Goal: Task Accomplishment & Management: Manage account settings

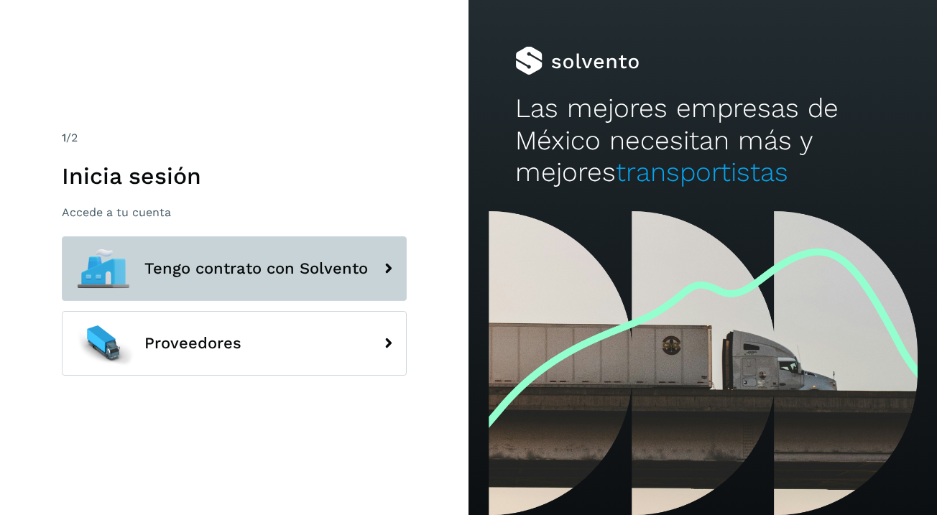
click at [215, 262] on span "Tengo contrato con Solvento" at bounding box center [256, 268] width 224 height 17
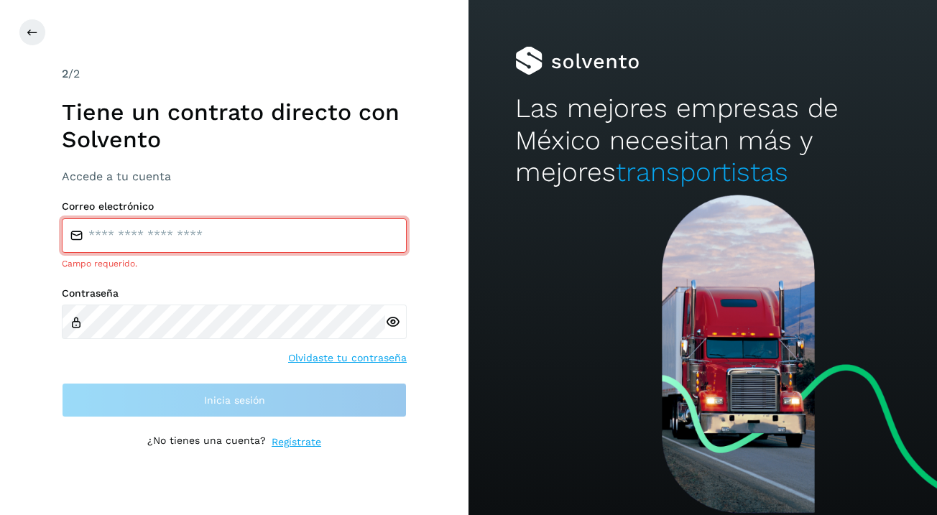
click at [165, 448] on p "¿No tienes una cuenta?" at bounding box center [206, 442] width 119 height 15
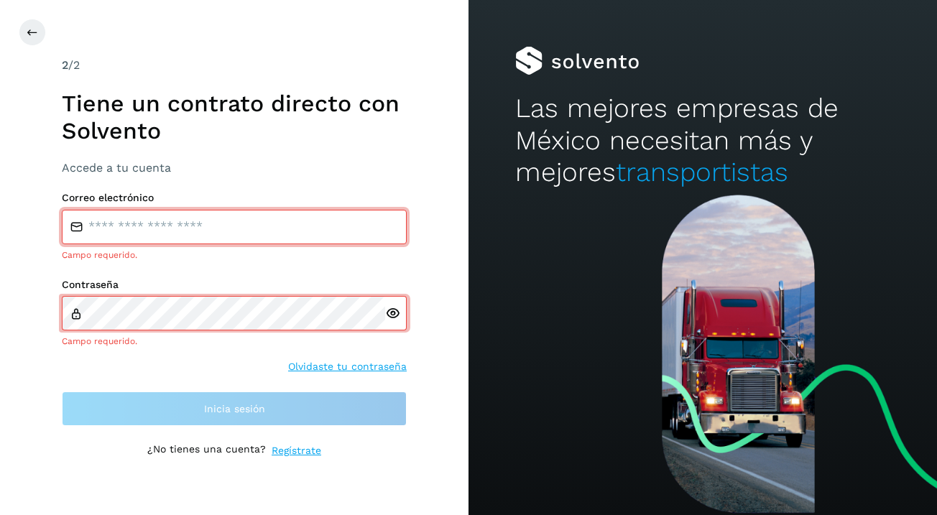
click at [537, 59] on div at bounding box center [702, 61] width 375 height 29
click at [40, 27] on button at bounding box center [32, 32] width 27 height 27
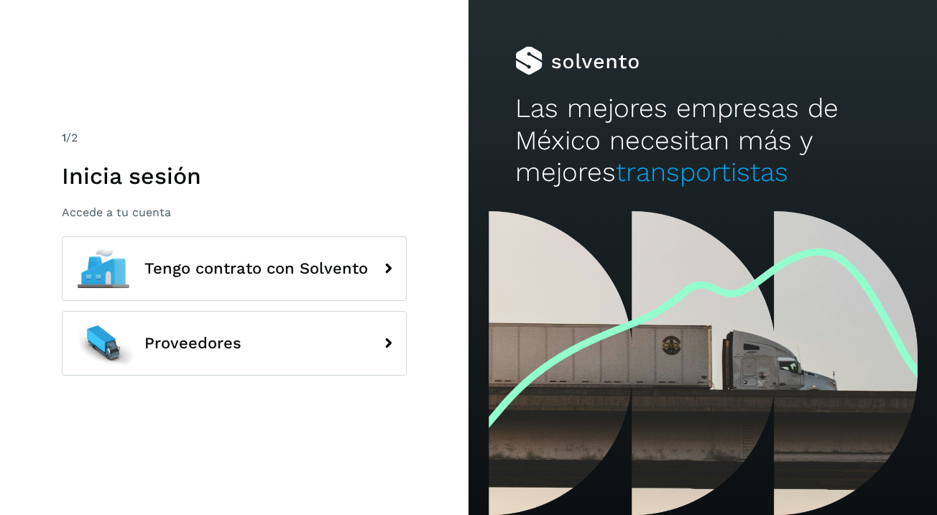
click at [32, 29] on div "1 /2 Inicia sesión Accede a tu cuenta Tengo contrato con Solvento Proveedores" at bounding box center [234, 257] width 469 height 515
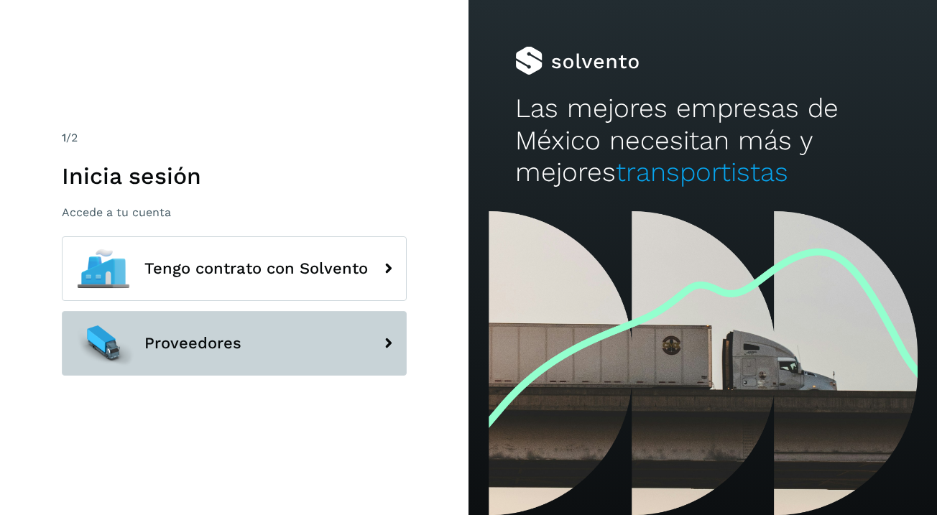
click at [225, 340] on span "Proveedores" at bounding box center [192, 343] width 97 height 17
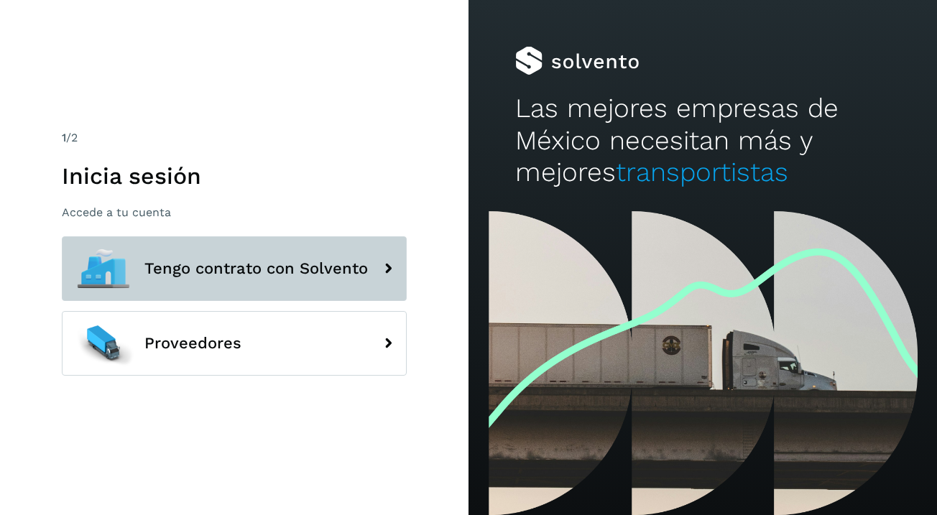
click at [288, 270] on span "Tengo contrato con Solvento" at bounding box center [256, 268] width 224 height 17
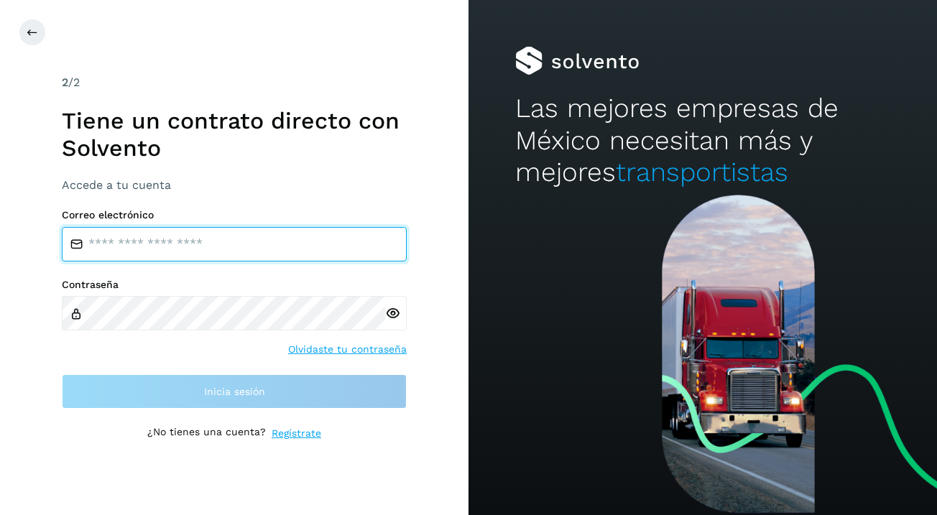
paste input "**********"
type input "**********"
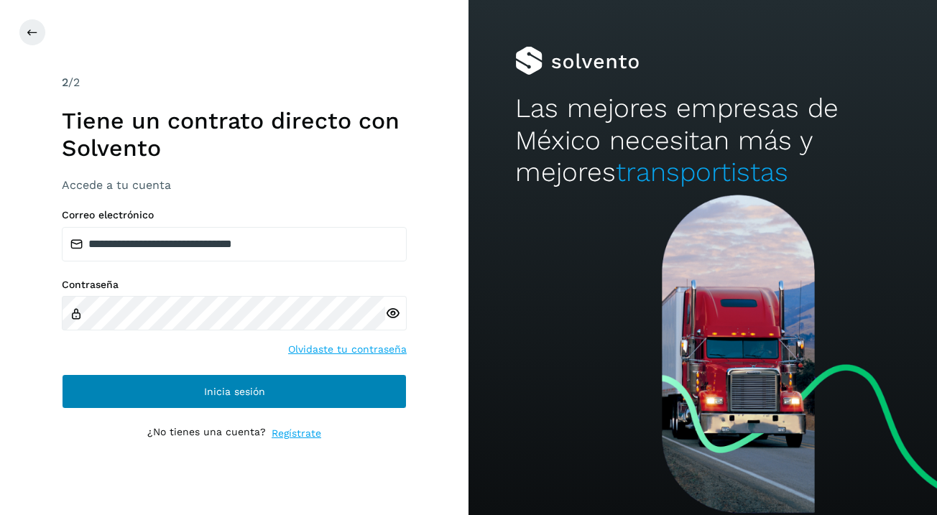
click at [196, 387] on button "Inicia sesión" at bounding box center [234, 392] width 345 height 35
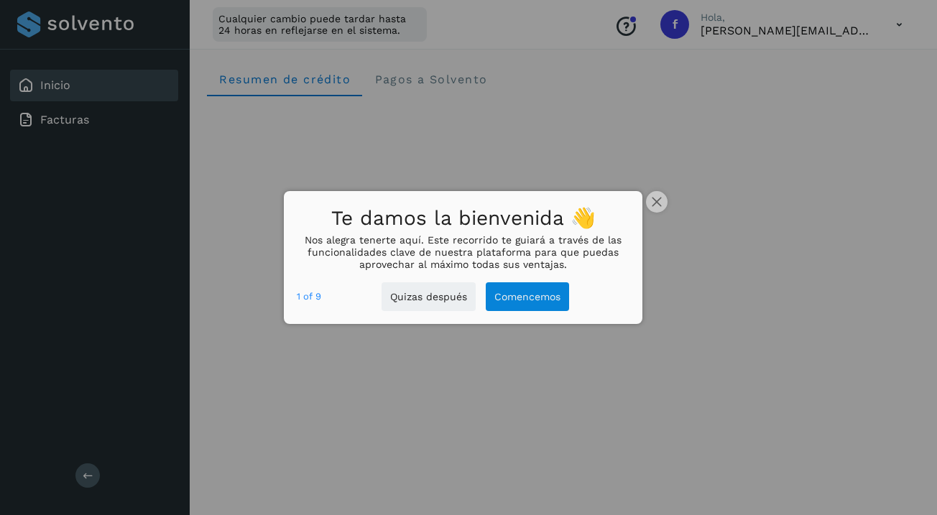
click at [651, 214] on div at bounding box center [468, 257] width 937 height 515
click at [657, 209] on button "close," at bounding box center [657, 202] width 22 height 22
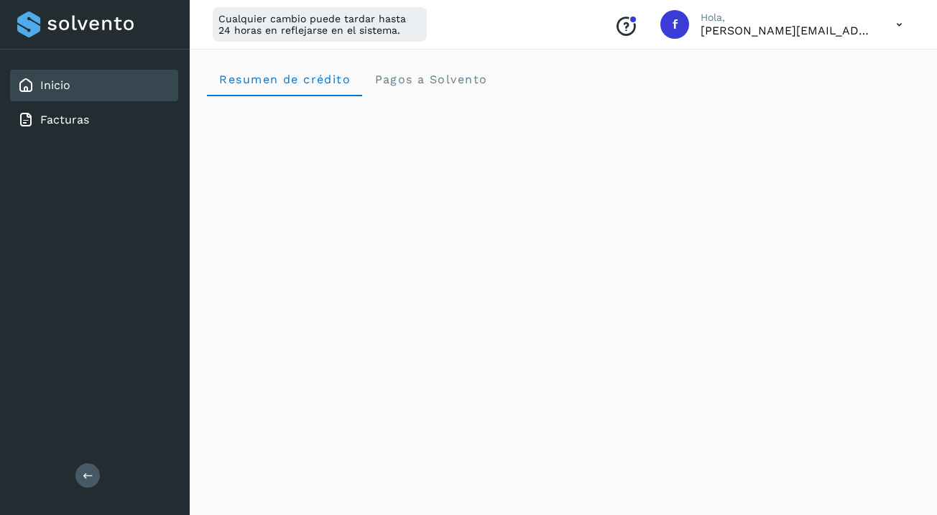
click at [635, 25] on icon "Conoce nuestros beneficios" at bounding box center [626, 26] width 23 height 23
click at [895, 26] on icon at bounding box center [899, 24] width 29 height 29
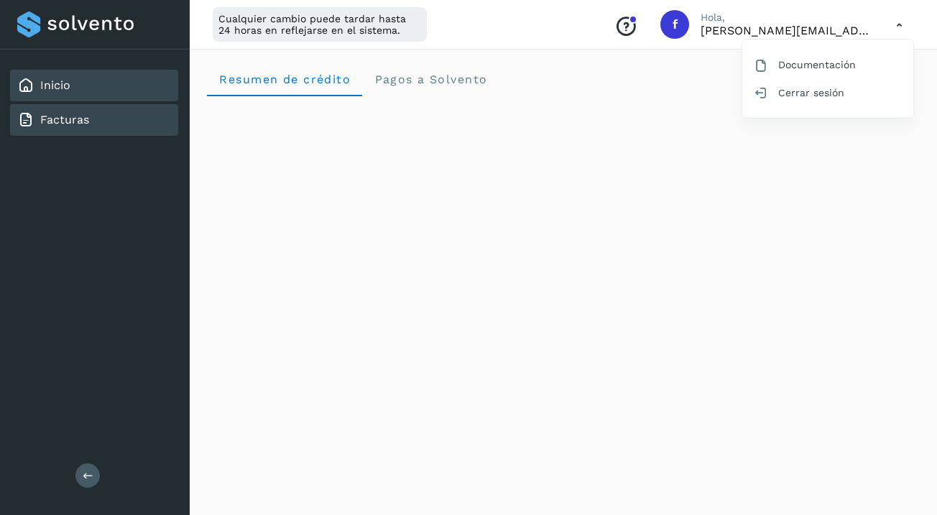
click at [113, 115] on div "Facturas" at bounding box center [94, 120] width 168 height 32
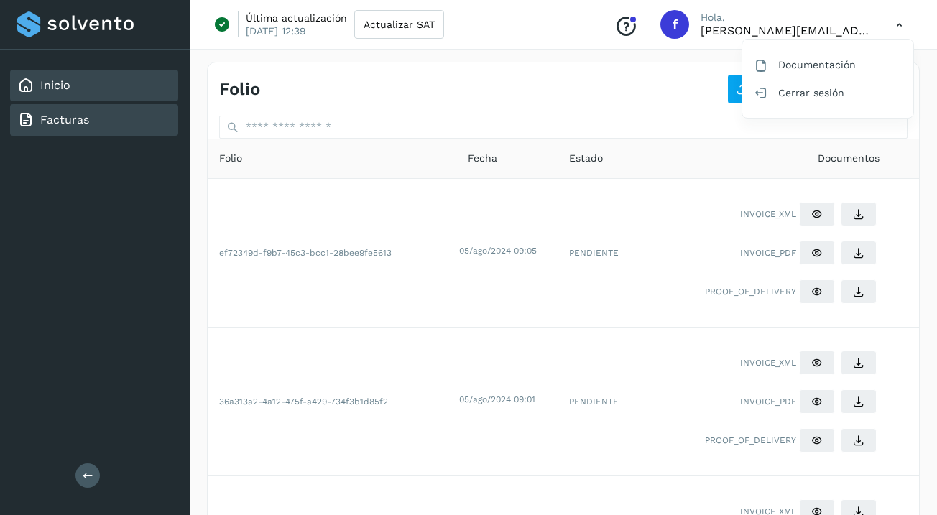
click at [145, 92] on div "Inicio" at bounding box center [94, 86] width 168 height 32
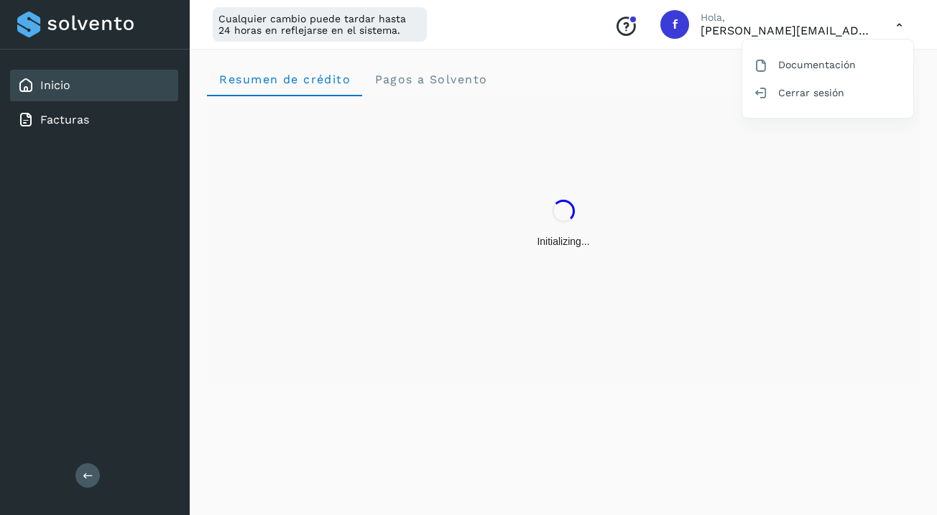
click at [901, 24] on div at bounding box center [468, 257] width 937 height 515
click at [896, 27] on icon at bounding box center [899, 24] width 29 height 29
click at [819, 85] on div "Cerrar sesión" at bounding box center [828, 92] width 171 height 27
